Goal: Task Accomplishment & Management: Use online tool/utility

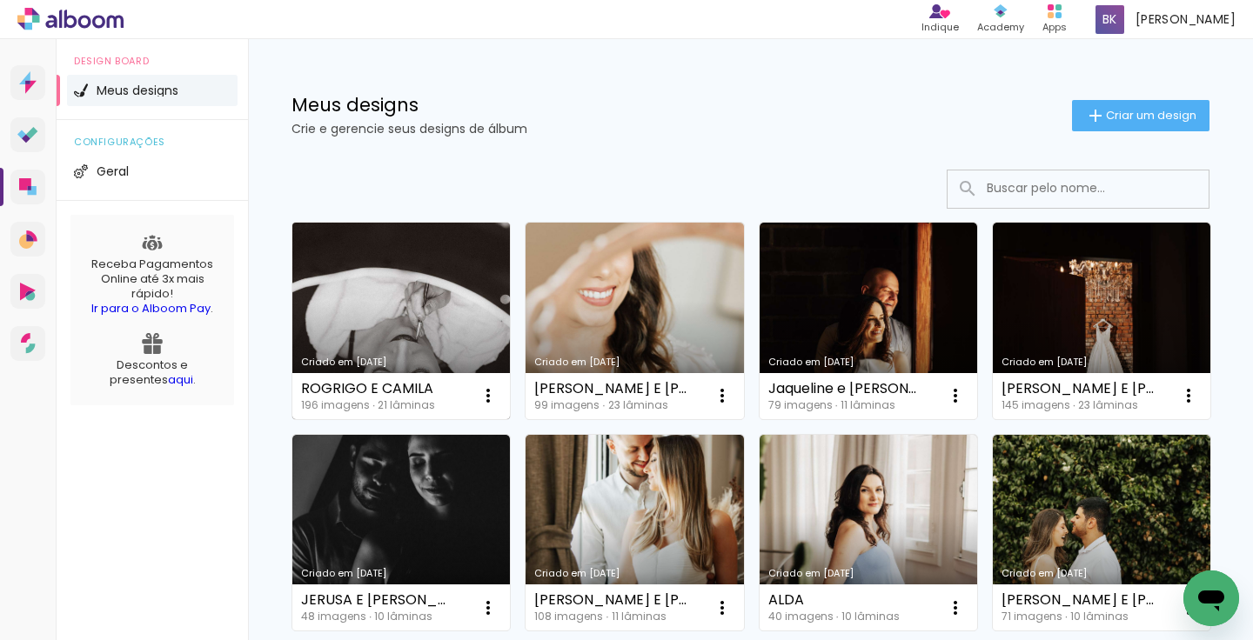
click at [426, 291] on link "Criado em [DATE]" at bounding box center [400, 321] width 217 height 197
